Goal: Find specific page/section: Locate a particular part of the current website

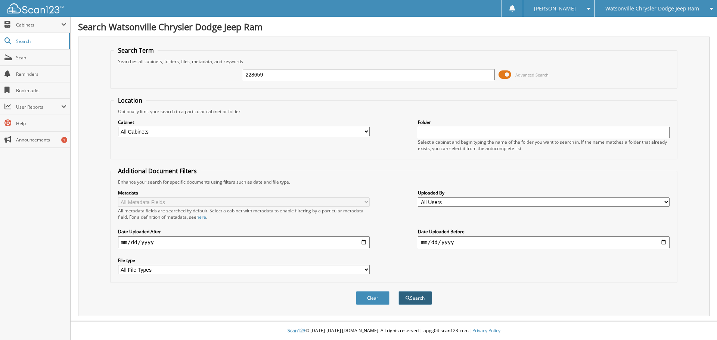
type input "228659"
click at [421, 299] on button "Search" at bounding box center [416, 298] width 34 height 14
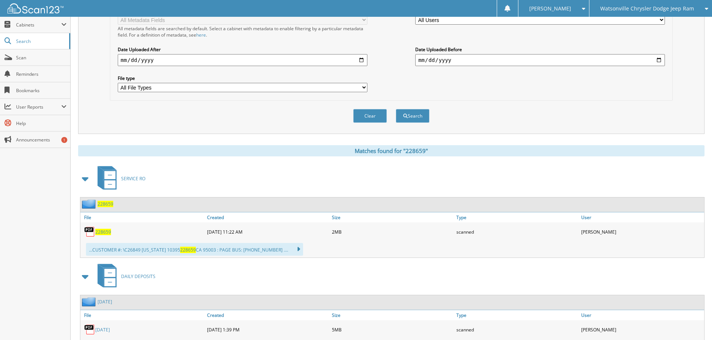
scroll to position [187, 0]
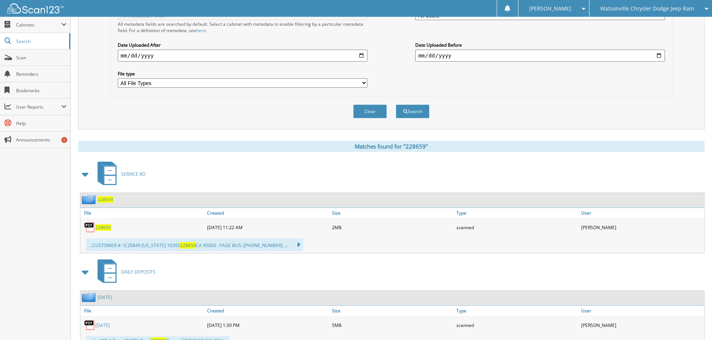
click at [107, 227] on span "228659" at bounding box center [103, 228] width 16 height 6
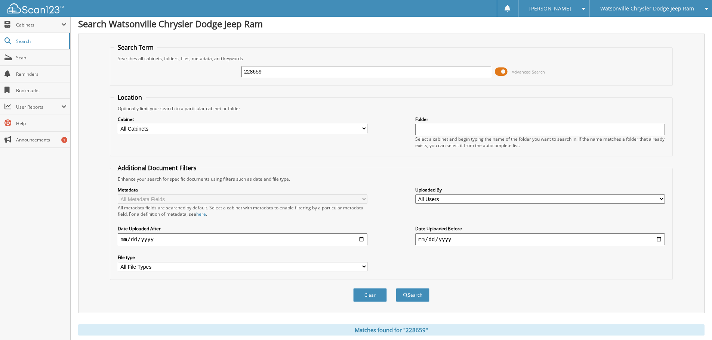
scroll to position [0, 0]
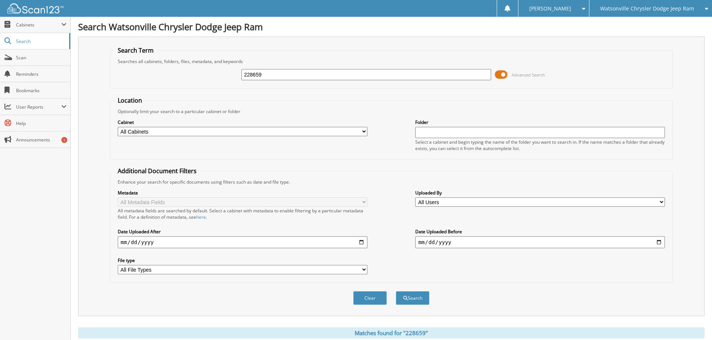
click at [277, 68] on div "228659" at bounding box center [366, 74] width 250 height 13
click at [289, 78] on input "228659" at bounding box center [366, 74] width 250 height 11
type input "226127"
click at [396, 291] on button "Search" at bounding box center [413, 298] width 34 height 14
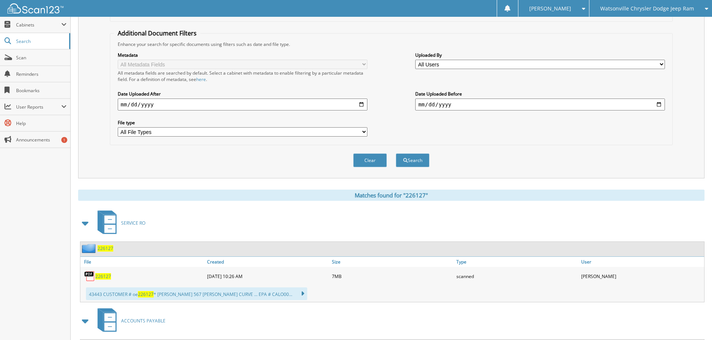
scroll to position [149, 0]
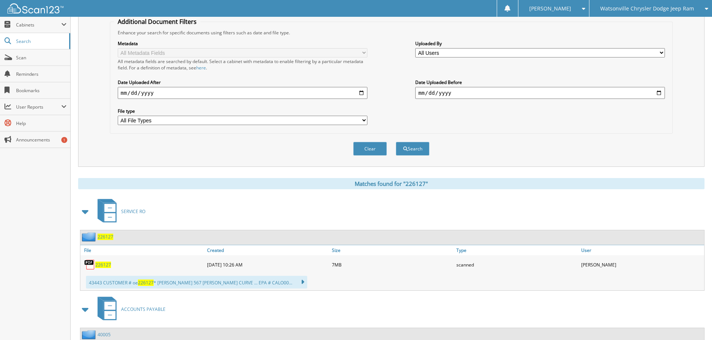
click at [96, 266] on span "226127" at bounding box center [103, 265] width 16 height 6
